Goal: Go to known website: Access a specific website the user already knows

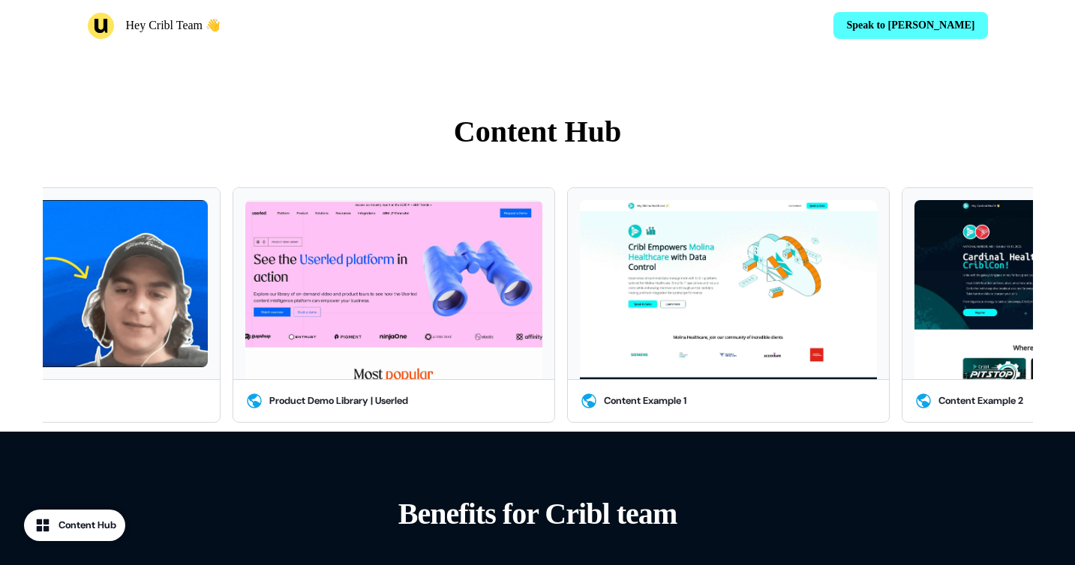
scroll to position [681, 0]
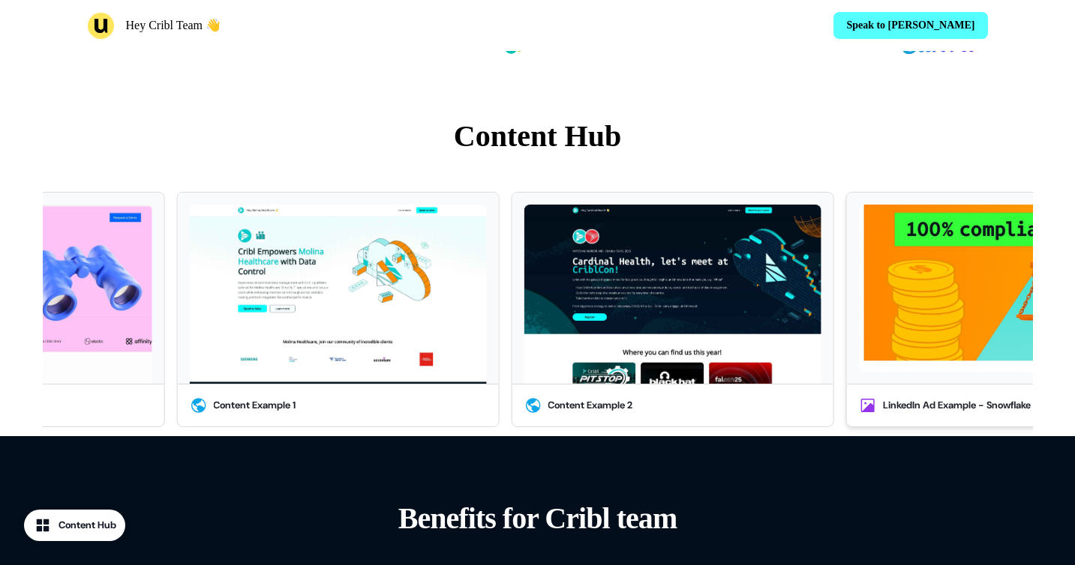
drag, startPoint x: 1006, startPoint y: 325, endPoint x: 833, endPoint y: 322, distance: 173.3
click at [846, 322] on button "LinkedIn Ad Example - Snowflake" at bounding box center [1007, 309] width 322 height 235
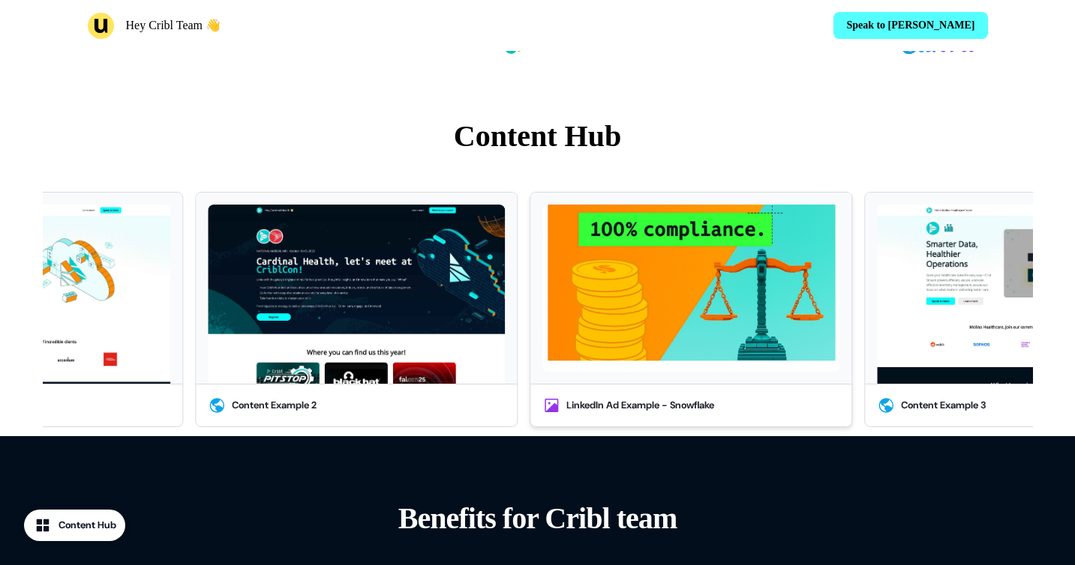
drag, startPoint x: 927, startPoint y: 319, endPoint x: 738, endPoint y: 300, distance: 190.0
click at [739, 300] on img at bounding box center [690, 288] width 297 height 167
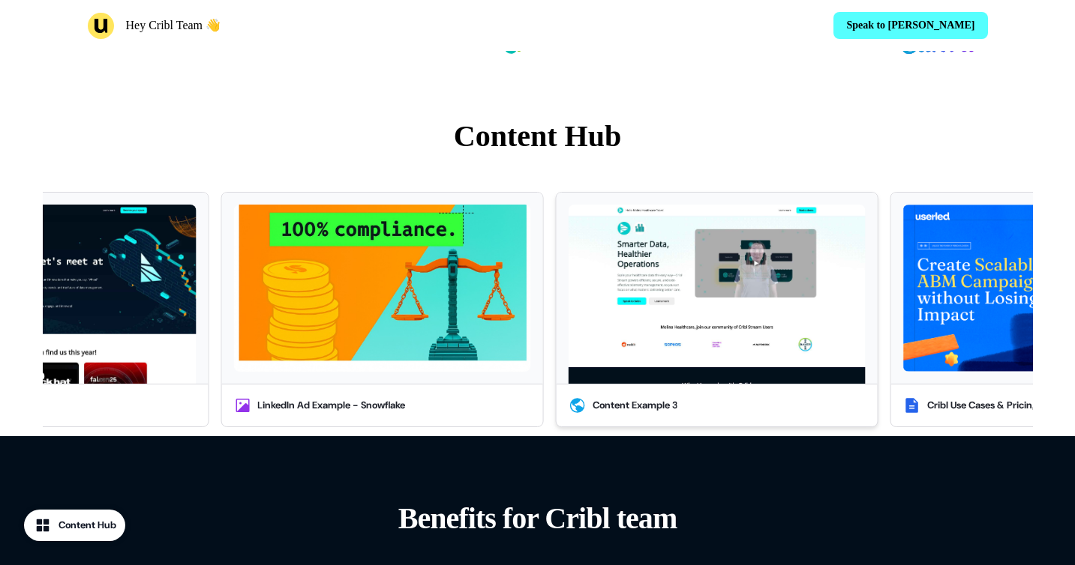
drag, startPoint x: 823, startPoint y: 301, endPoint x: 660, endPoint y: 318, distance: 163.6
click at [660, 318] on img at bounding box center [716, 294] width 297 height 179
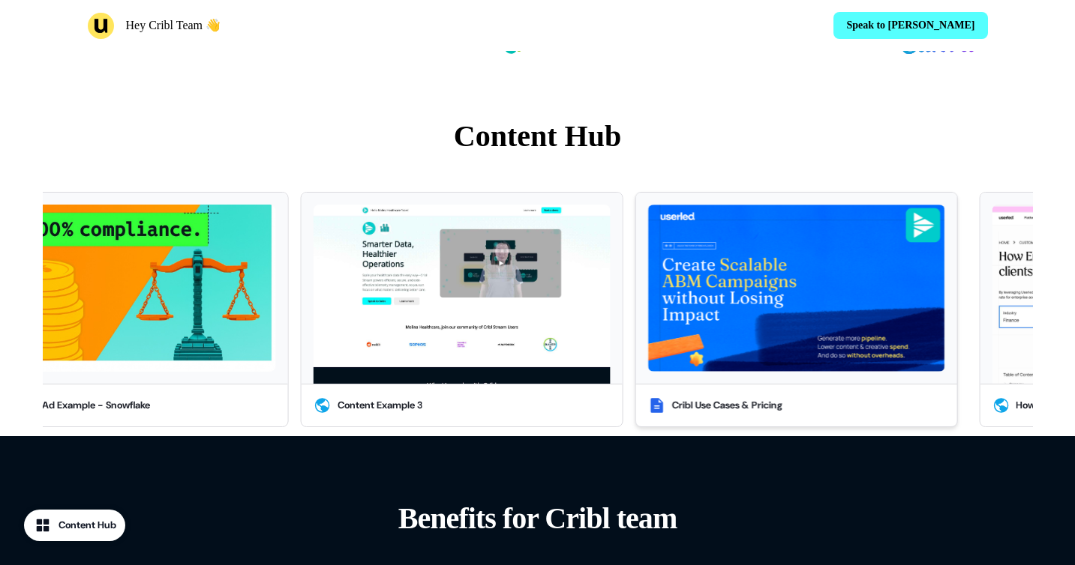
drag, startPoint x: 822, startPoint y: 294, endPoint x: 742, endPoint y: 292, distance: 79.5
click at [742, 292] on img at bounding box center [796, 288] width 297 height 167
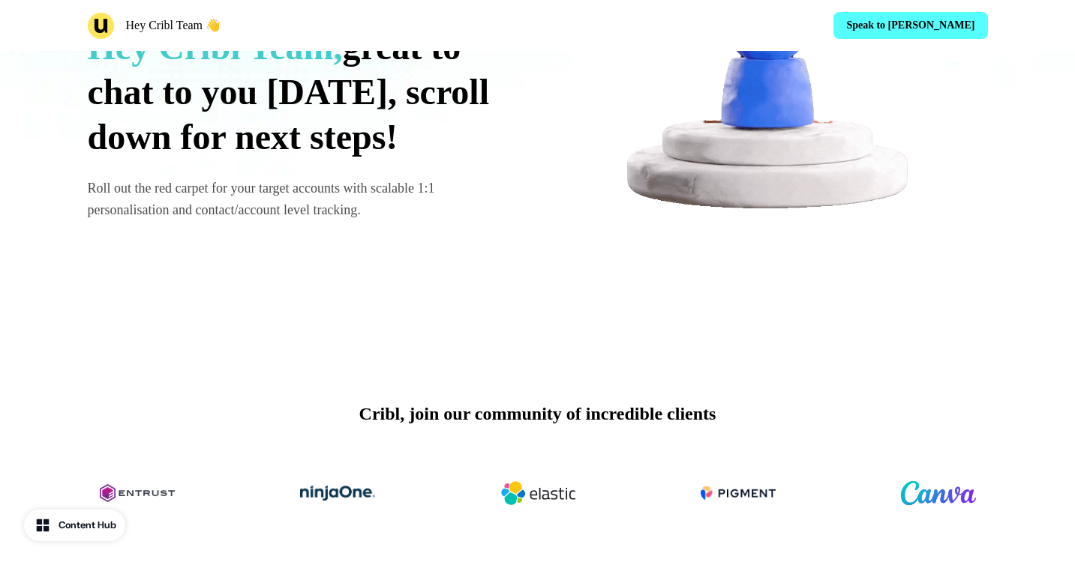
scroll to position [0, 0]
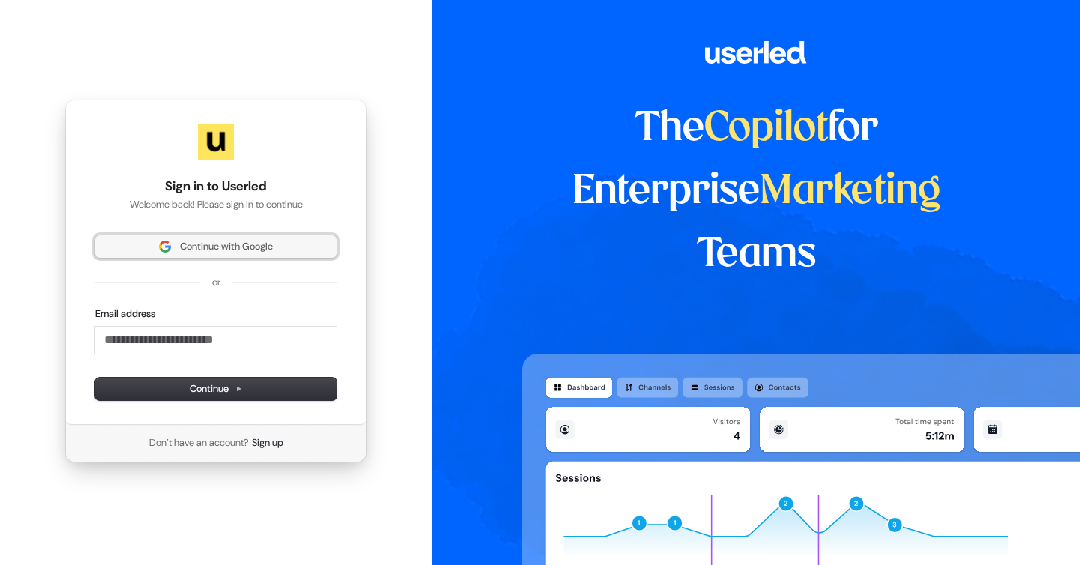
click at [220, 246] on span "Continue with Google" at bounding box center [226, 246] width 93 height 13
